Goal: Find contact information

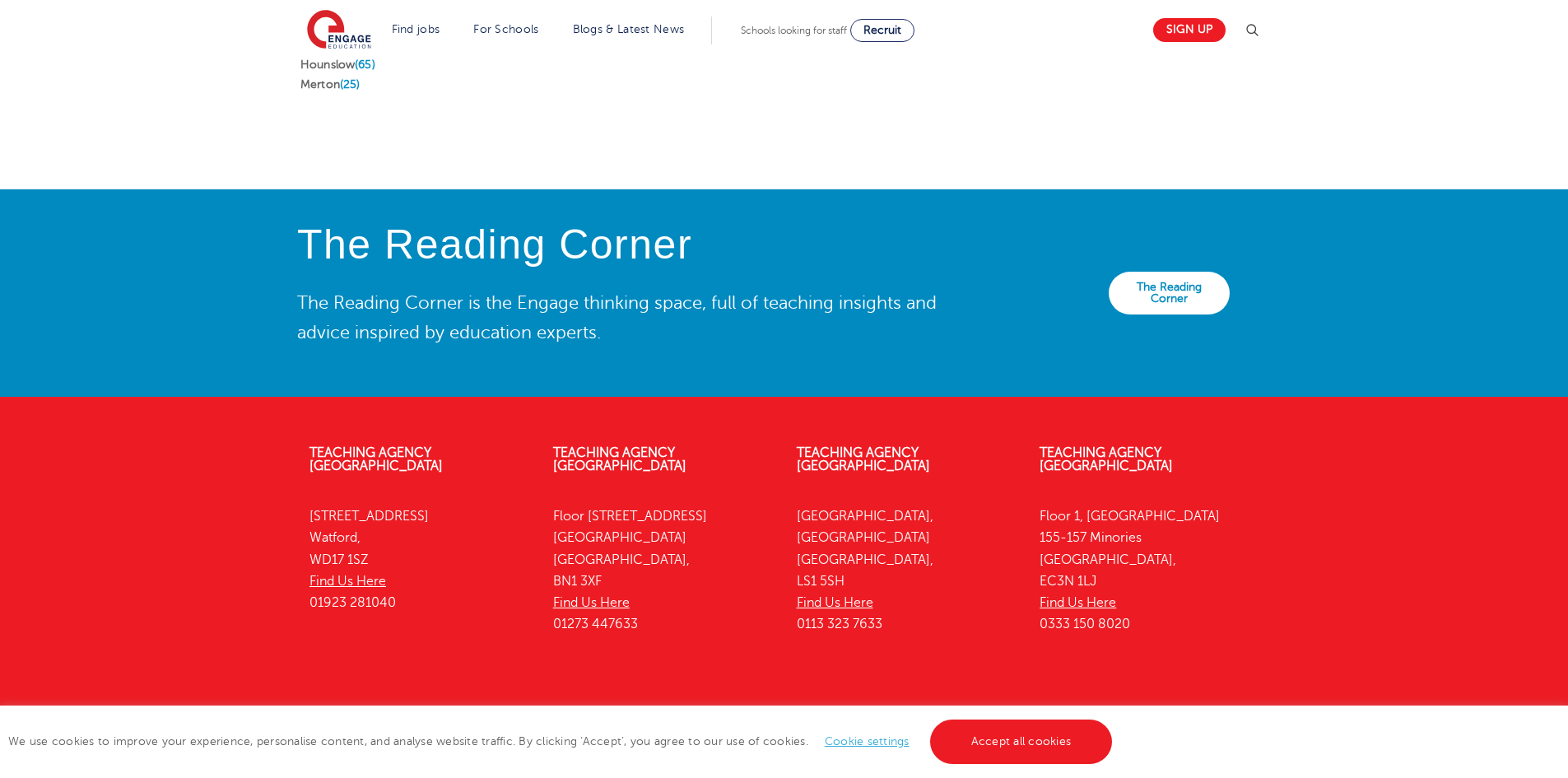
scroll to position [3608, 0]
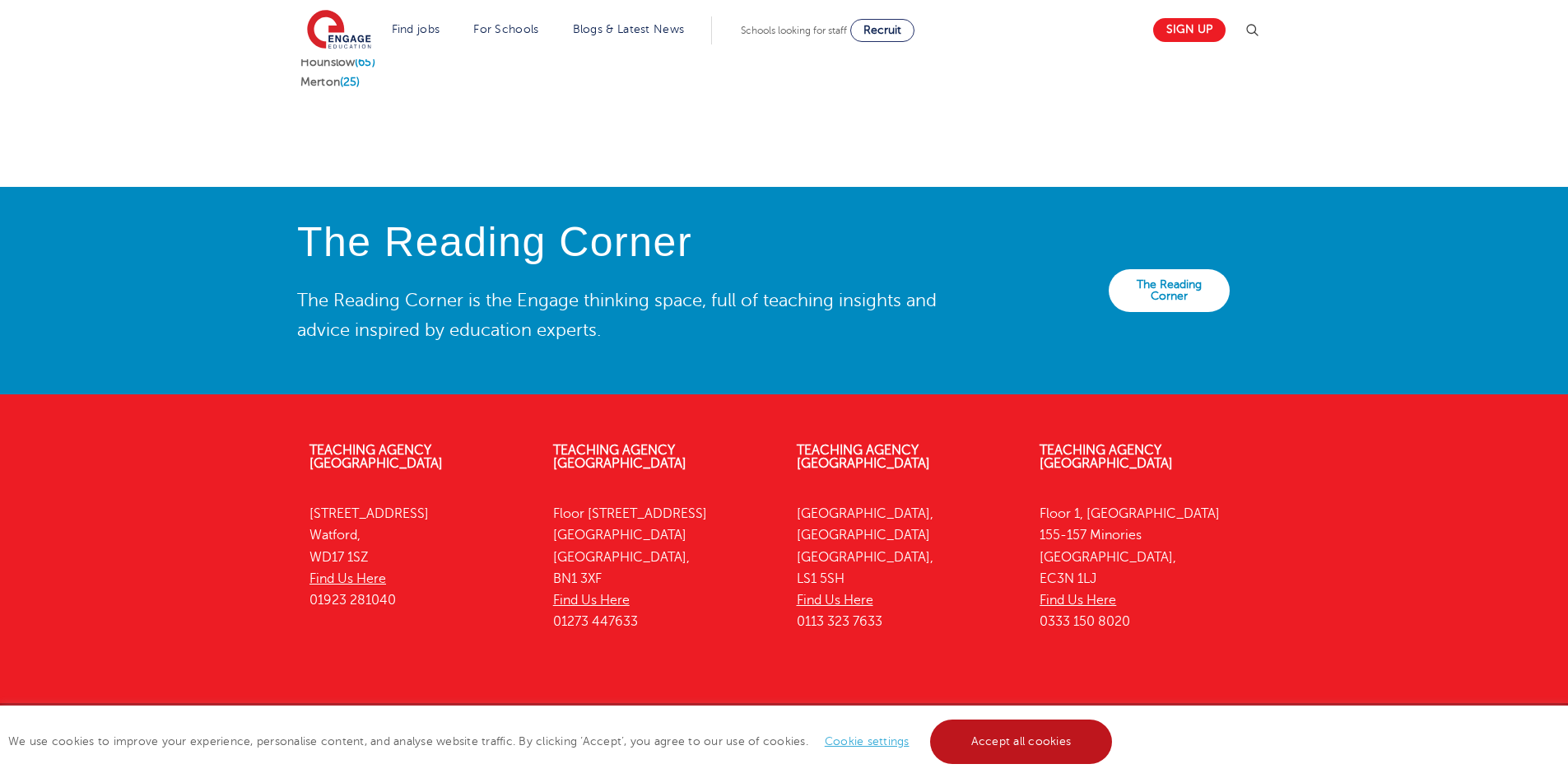
click at [1057, 749] on link "Accept all cookies" at bounding box center [1021, 742] width 183 height 45
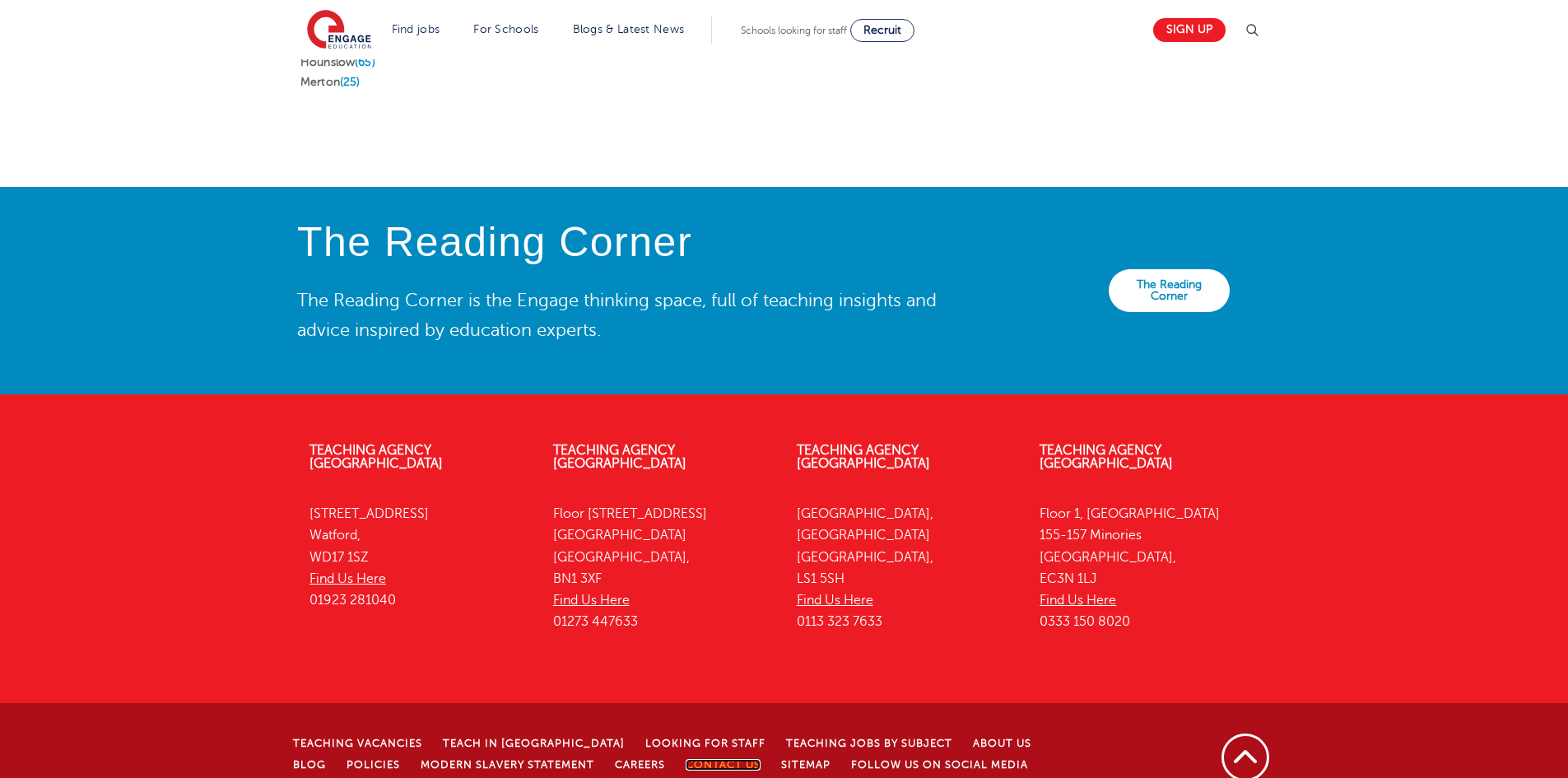
click at [686, 759] on link "Contact Us" at bounding box center [723, 764] width 75 height 12
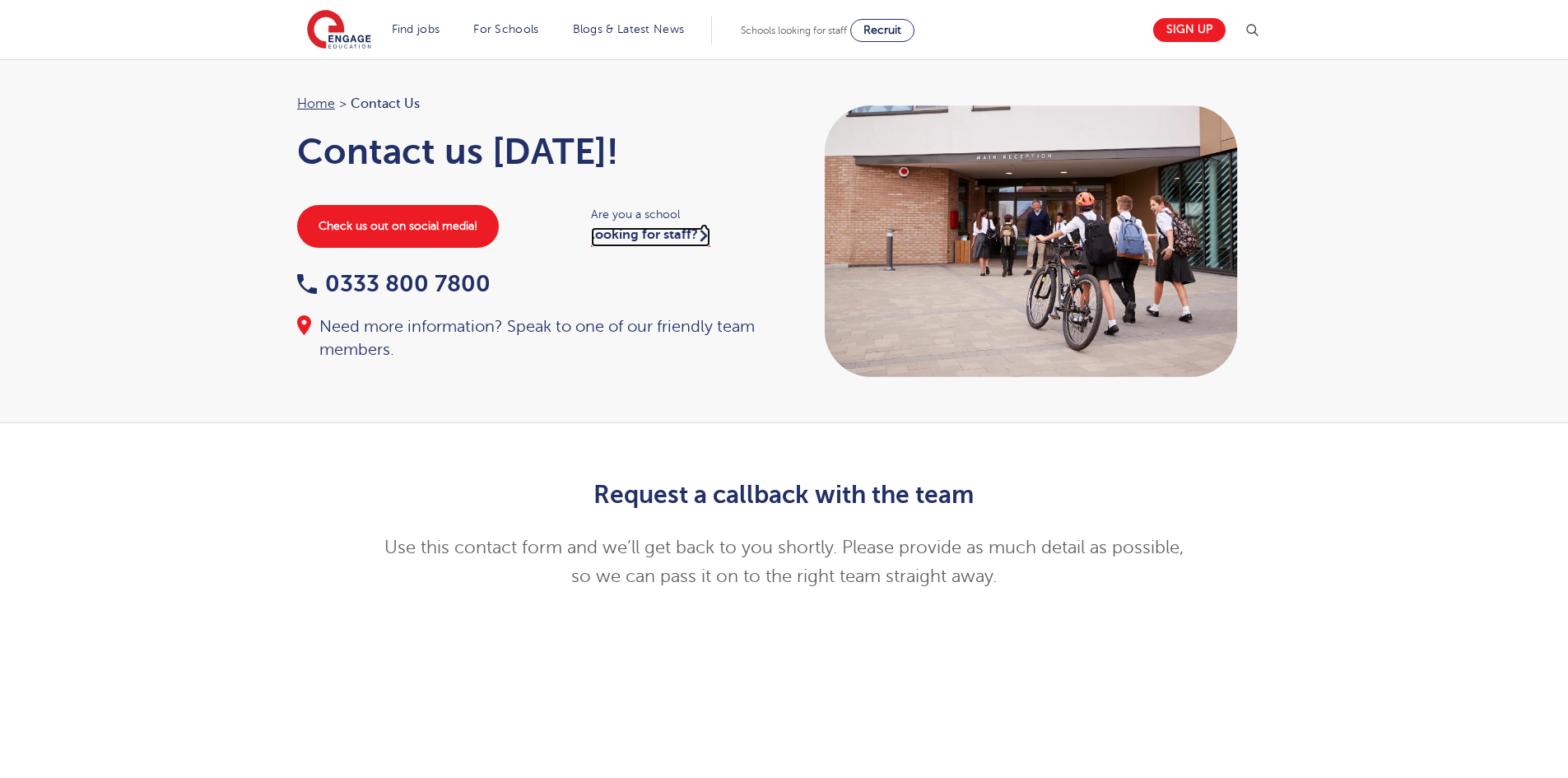
click at [673, 231] on link "looking for staff?" at bounding box center [651, 237] width 119 height 20
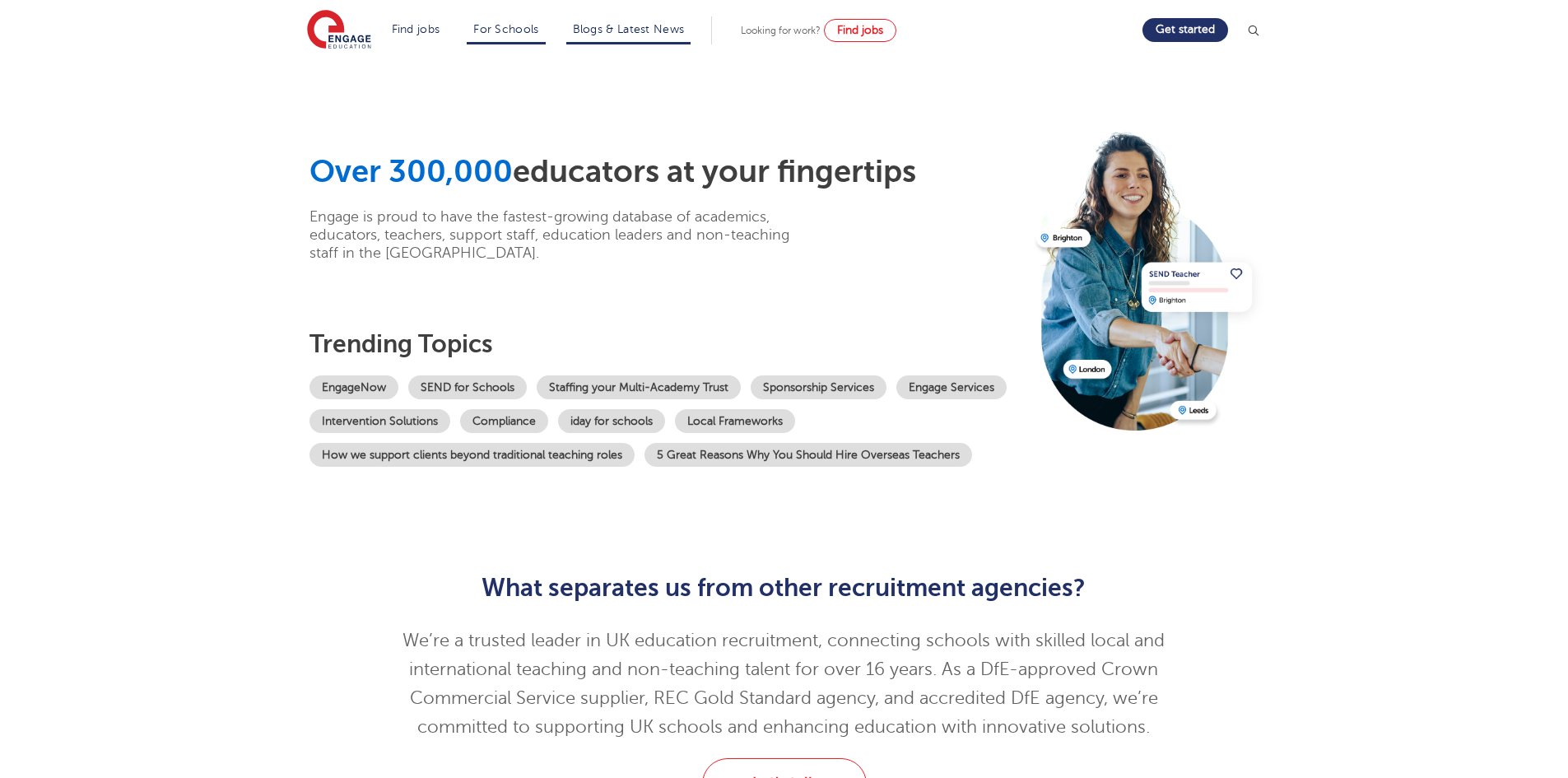
click at [631, 35] on li "Blogs & Latest News" at bounding box center [629, 30] width 126 height 28
click at [624, 28] on link "Blogs & Latest News" at bounding box center [629, 29] width 112 height 13
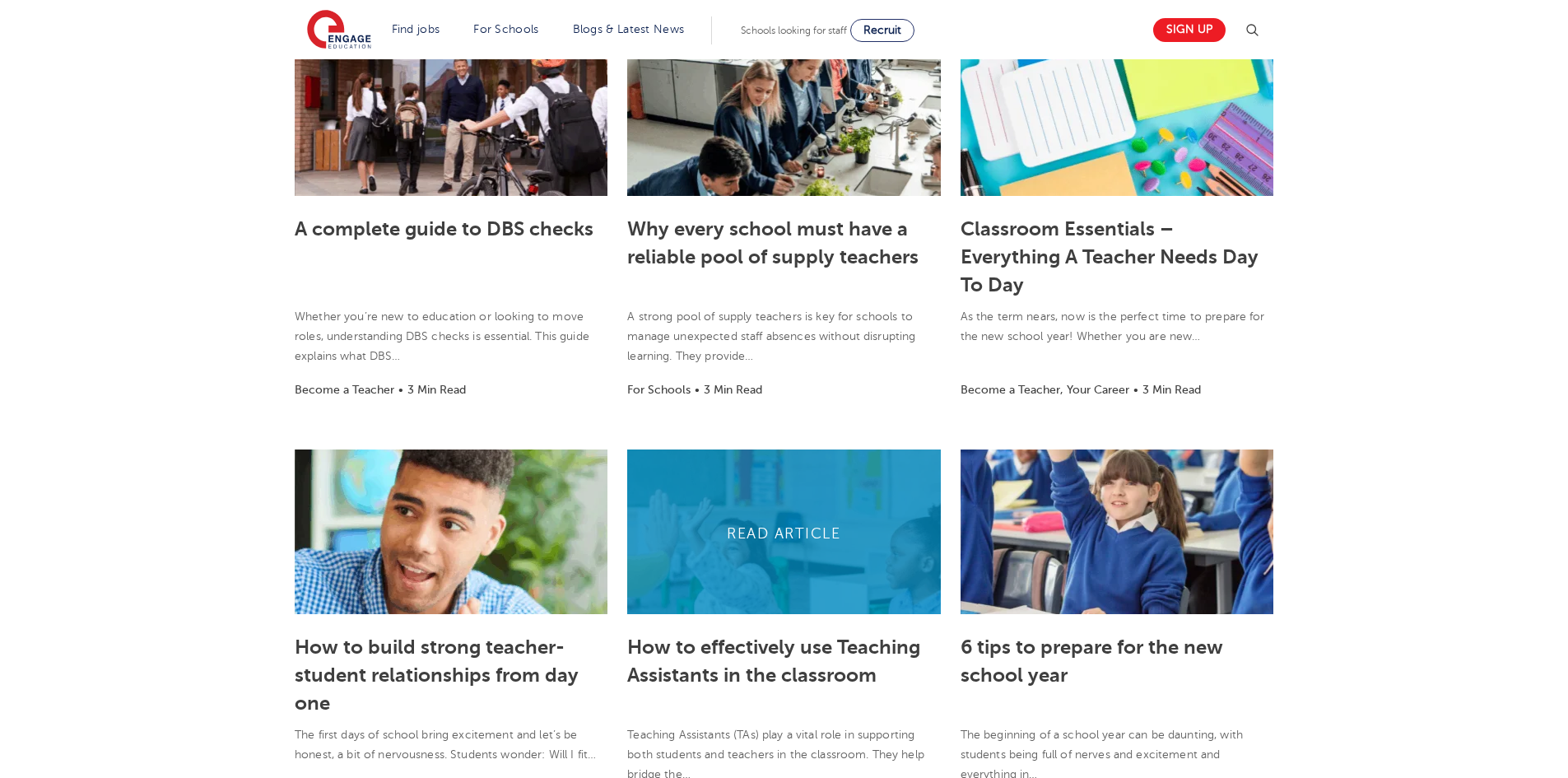
scroll to position [905, 0]
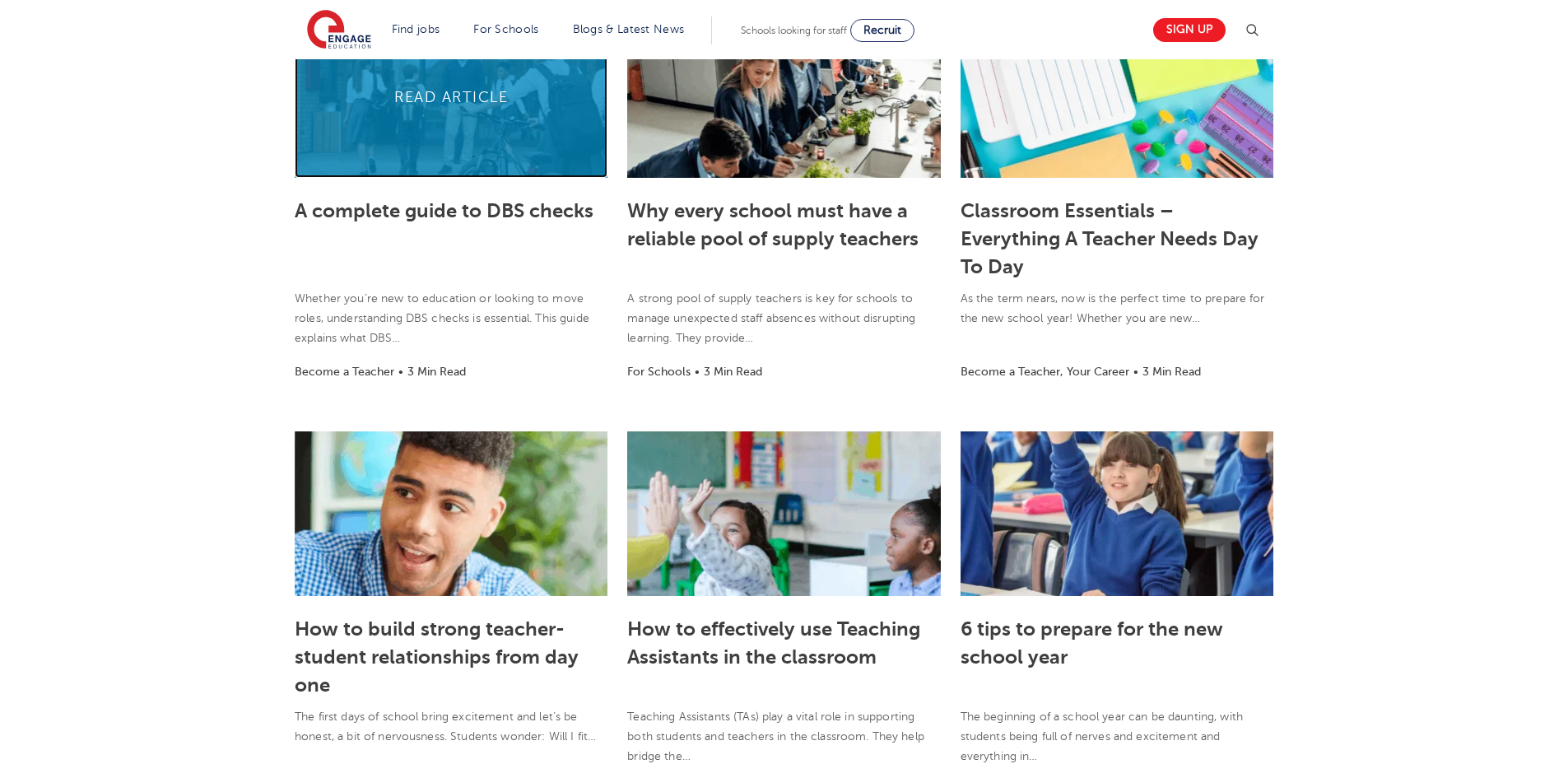
click at [430, 155] on link at bounding box center [451, 95] width 313 height 165
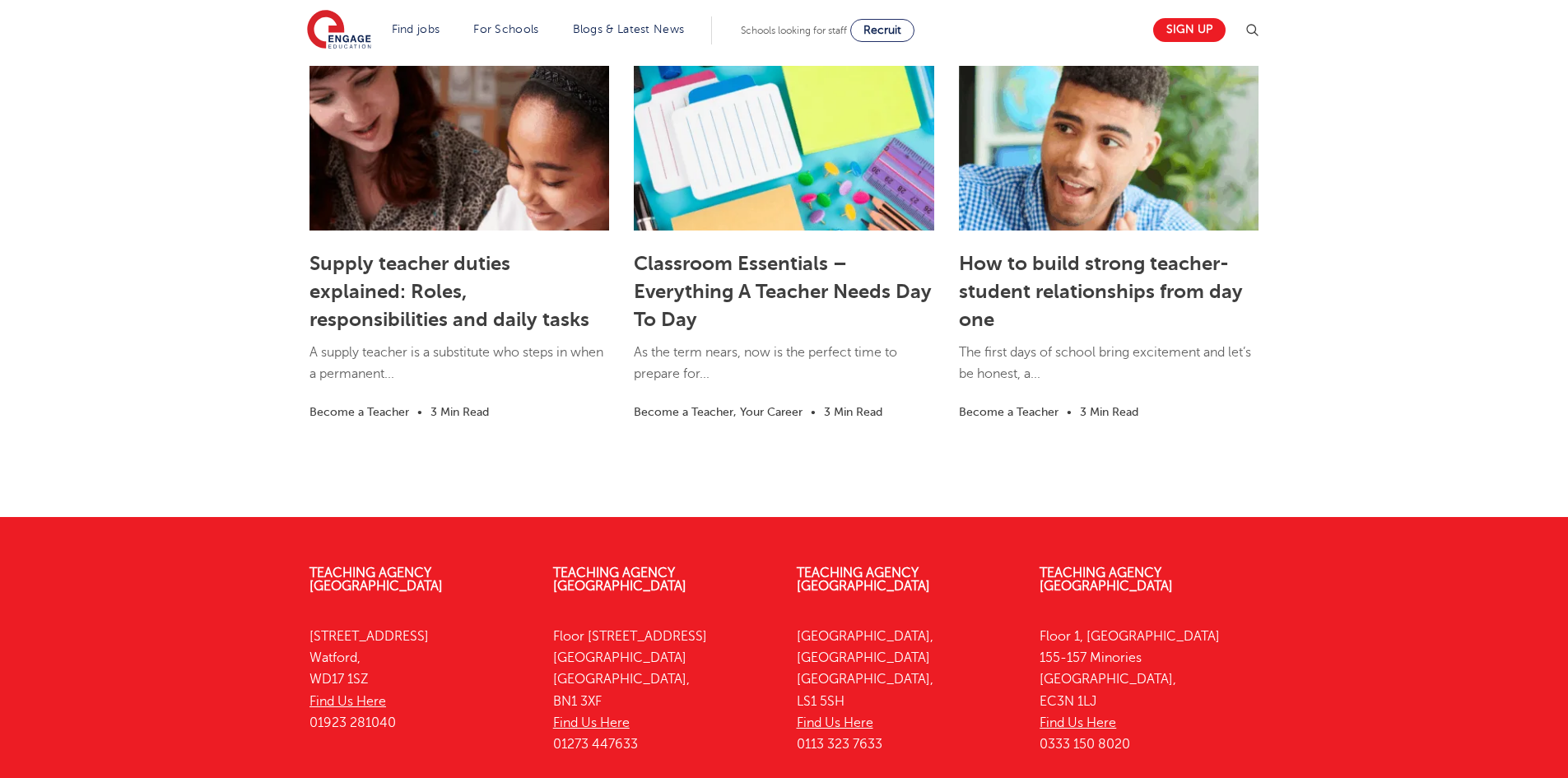
scroll to position [2463, 0]
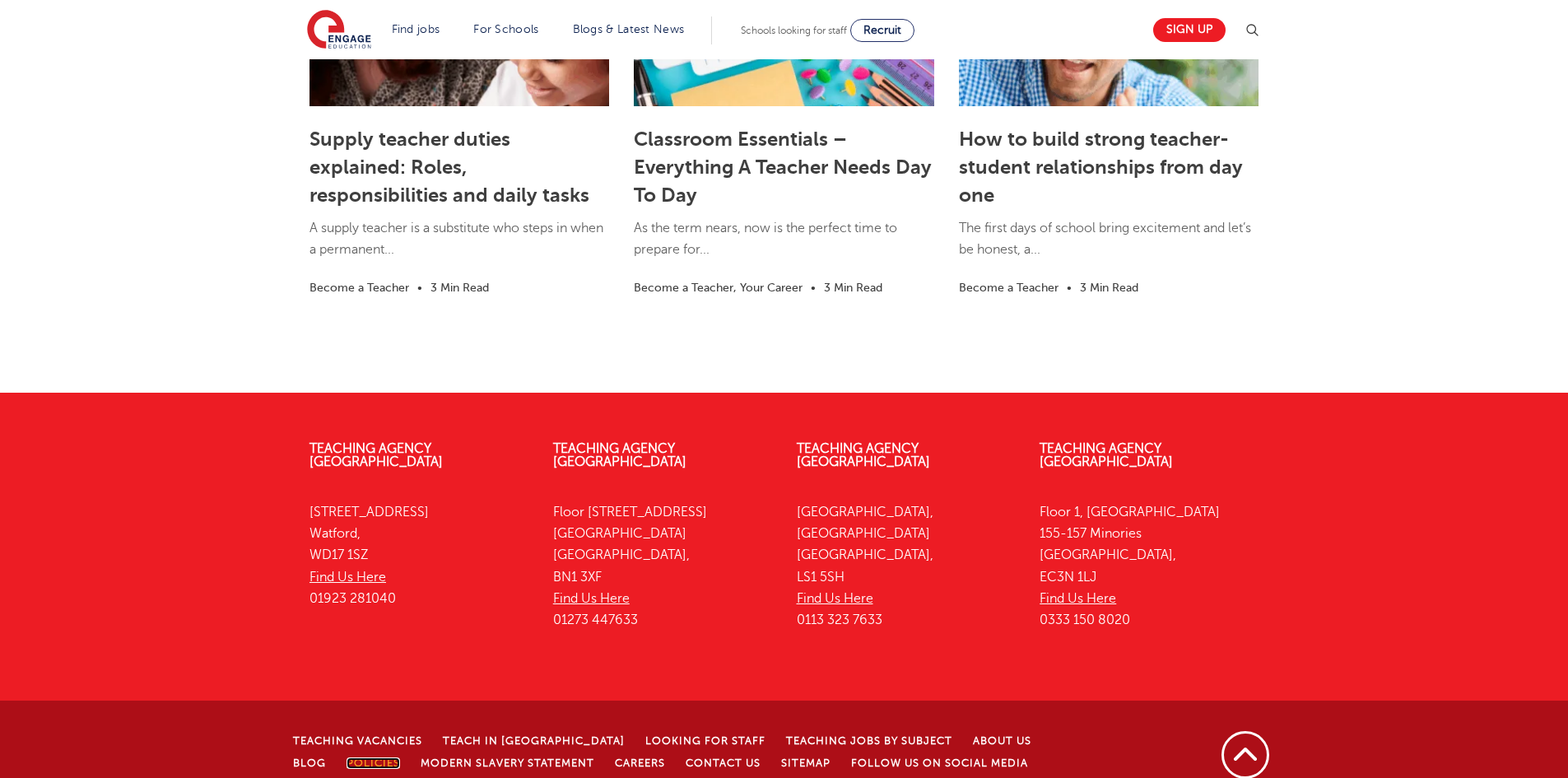
click at [347, 757] on link "Policies" at bounding box center [373, 763] width 54 height 12
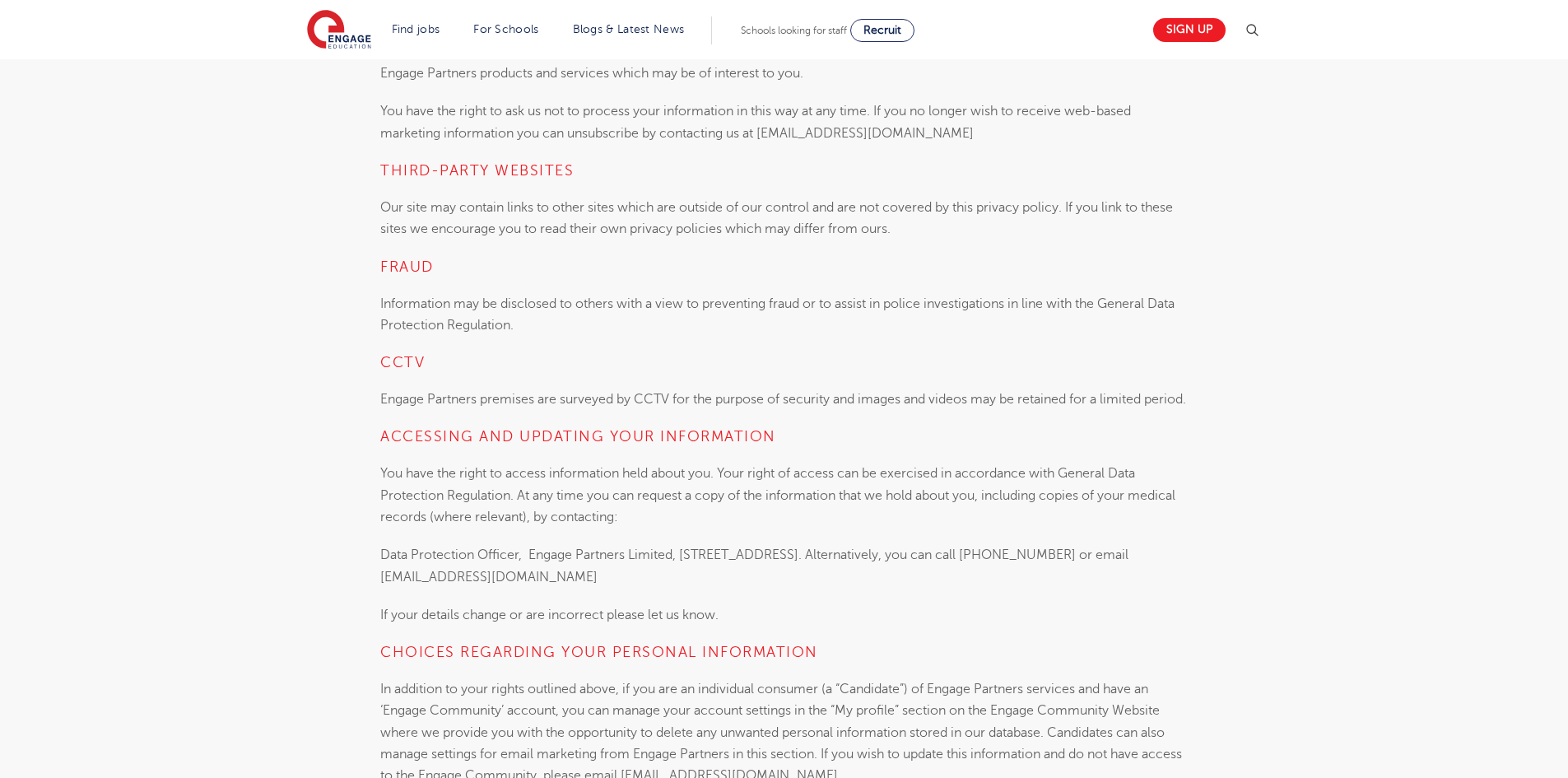
scroll to position [5022, 0]
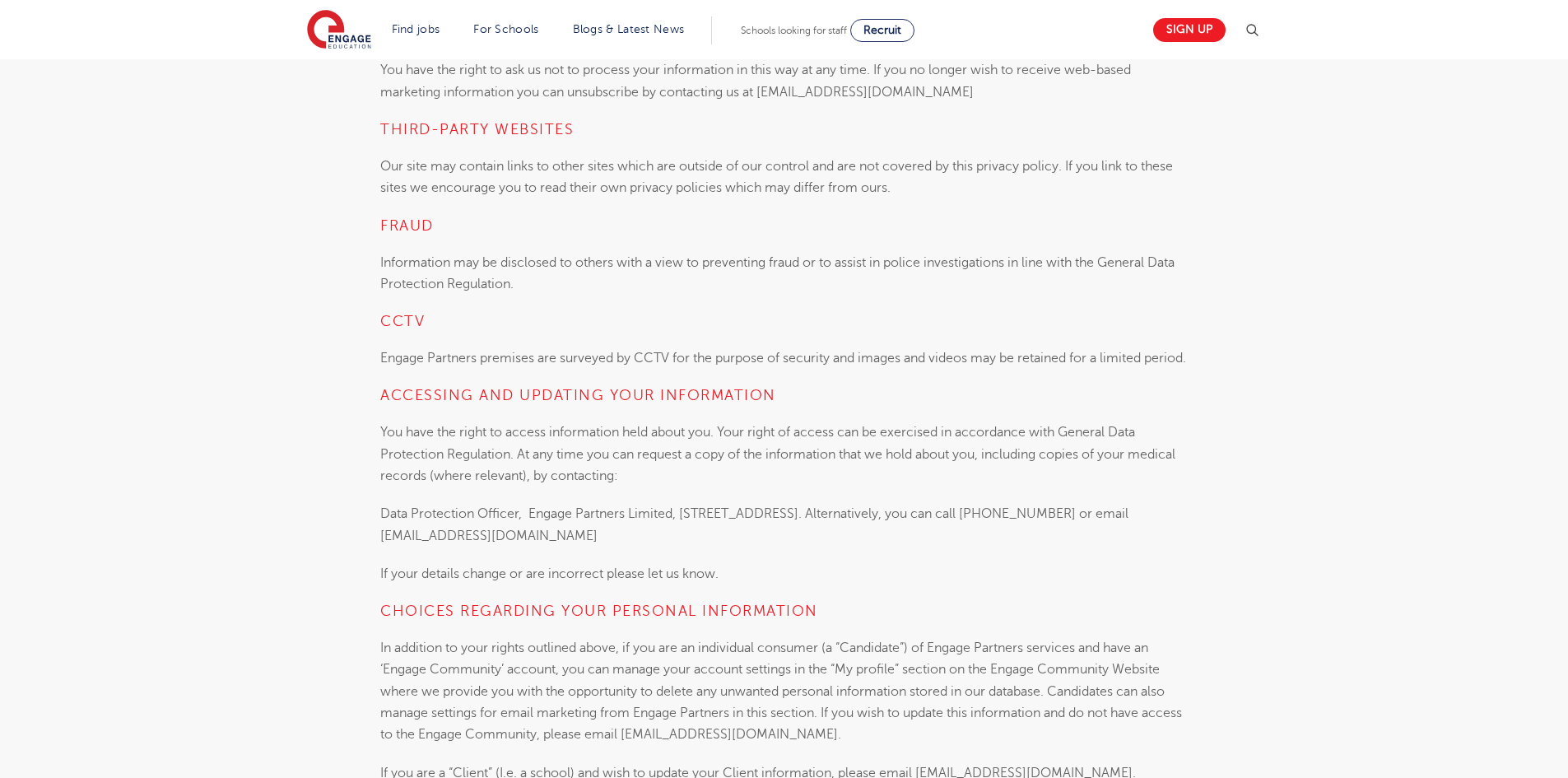
drag, startPoint x: 497, startPoint y: 558, endPoint x: 707, endPoint y: 557, distance: 210.0
click at [707, 547] on p "Data Protection Officer,  Engage Partners Limited, 4th Floor, 45 Clarendon Road…" at bounding box center [784, 525] width 808 height 44
copy p "enquiries@engage-education.com"
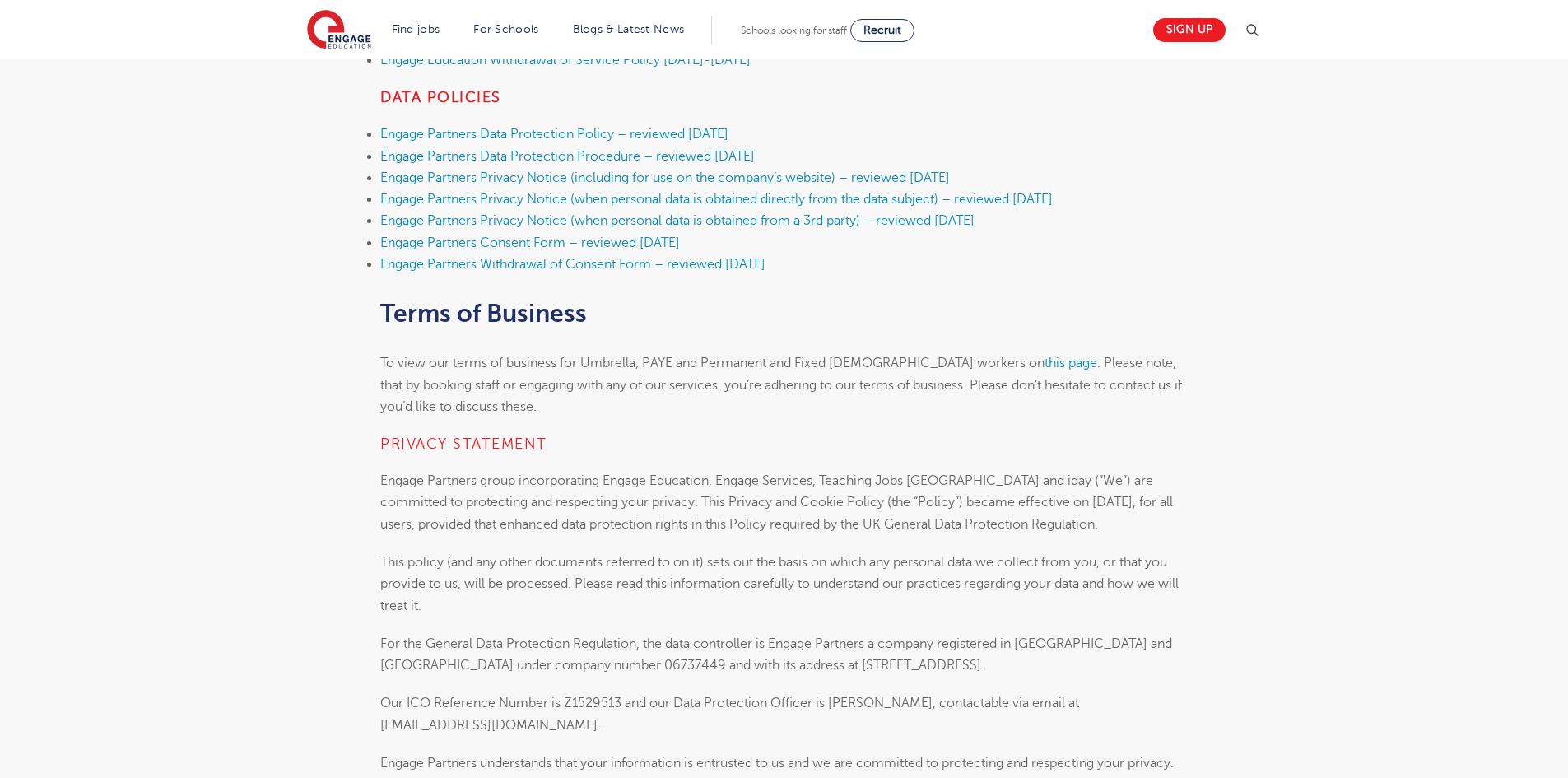
scroll to position [659, 0]
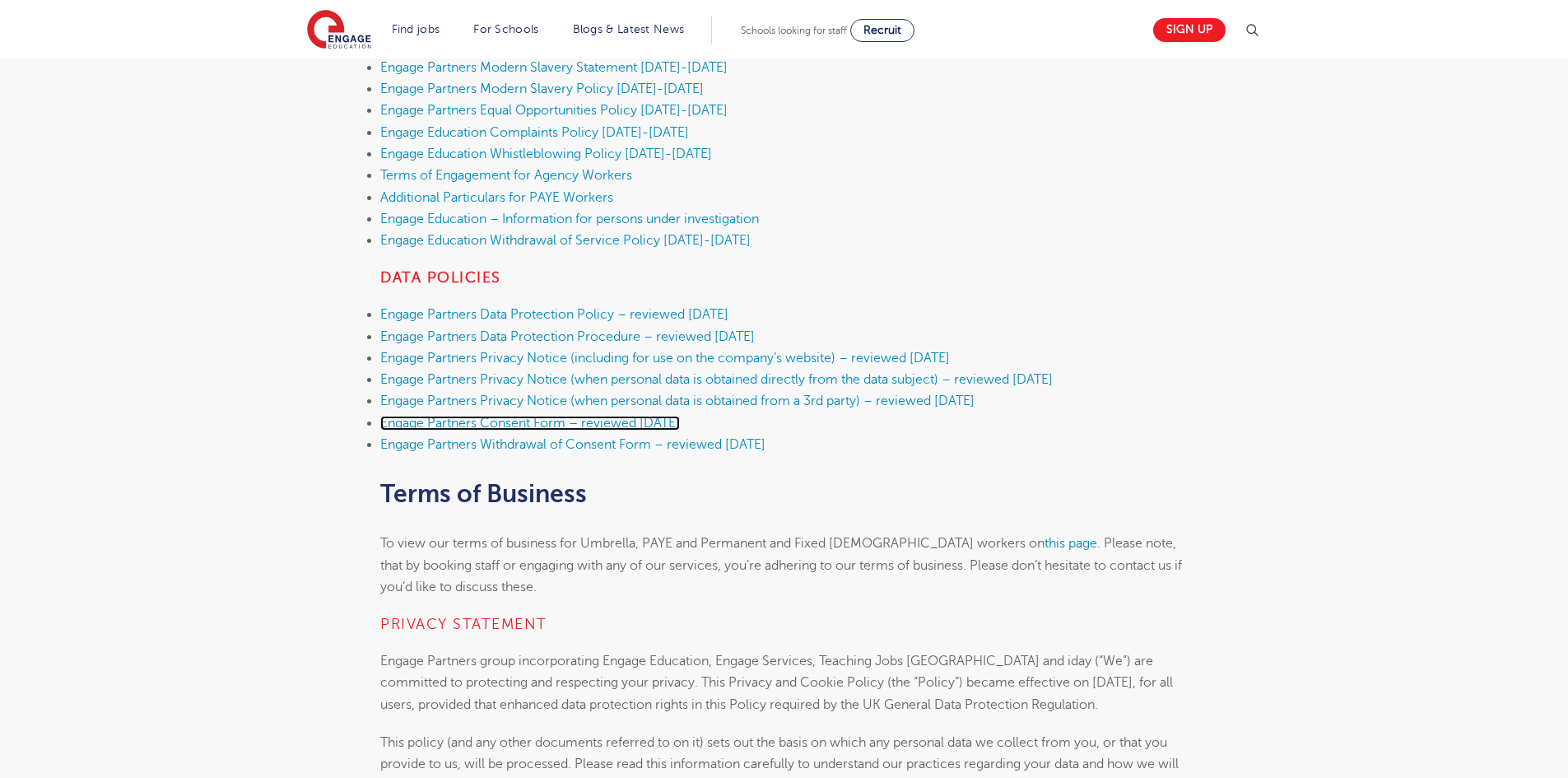
click at [555, 425] on link "Engage Partners Consent Form – reviewed September 2025" at bounding box center [530, 423] width 299 height 15
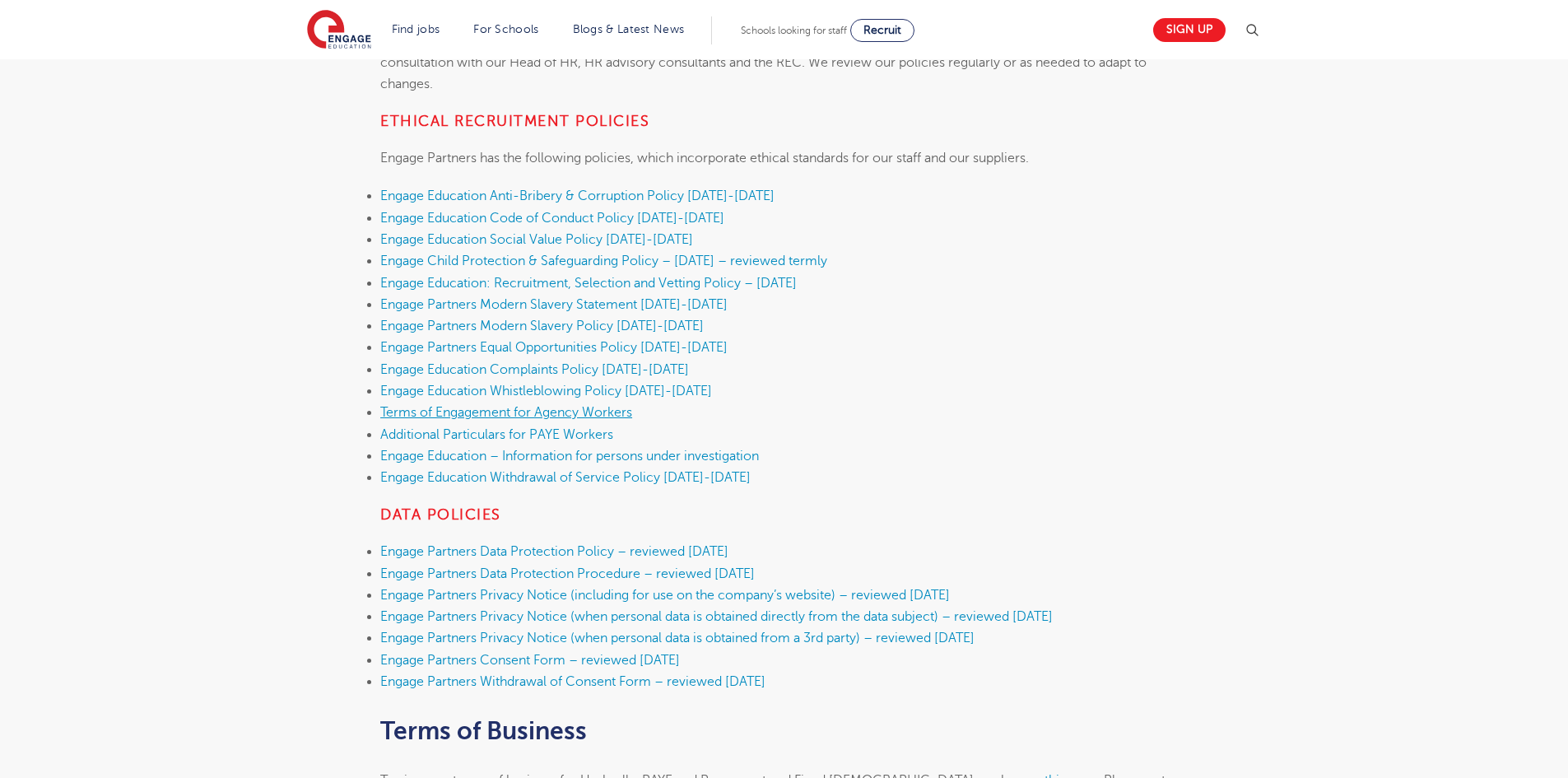
scroll to position [411, 0]
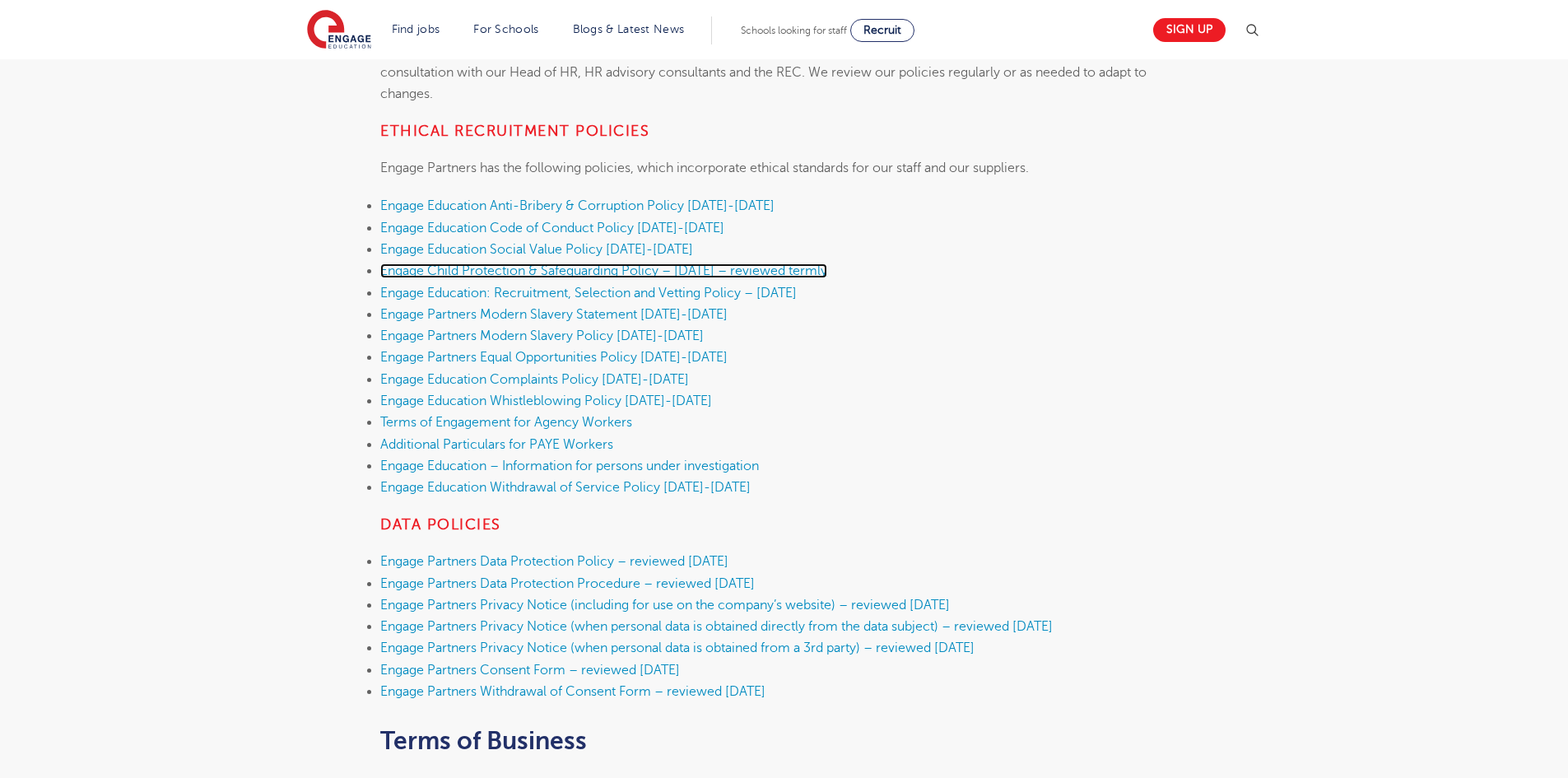
click at [585, 274] on link "Engage Child Protection & Safeguarding Policy – September 2025 – reviewed termly" at bounding box center [603, 271] width 447 height 15
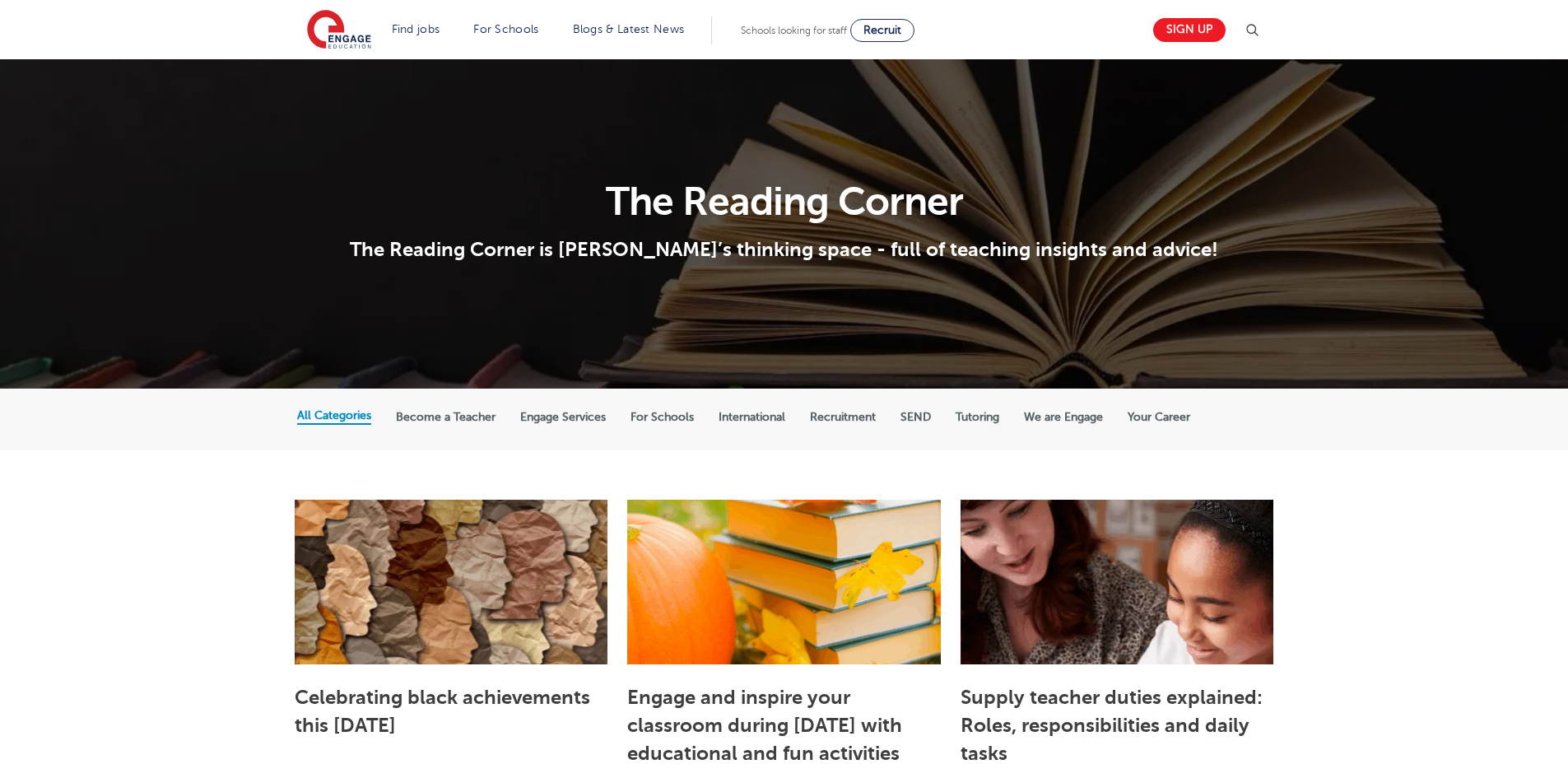
scroll to position [905, 0]
